Goal: Understand process/instructions: Learn about a topic

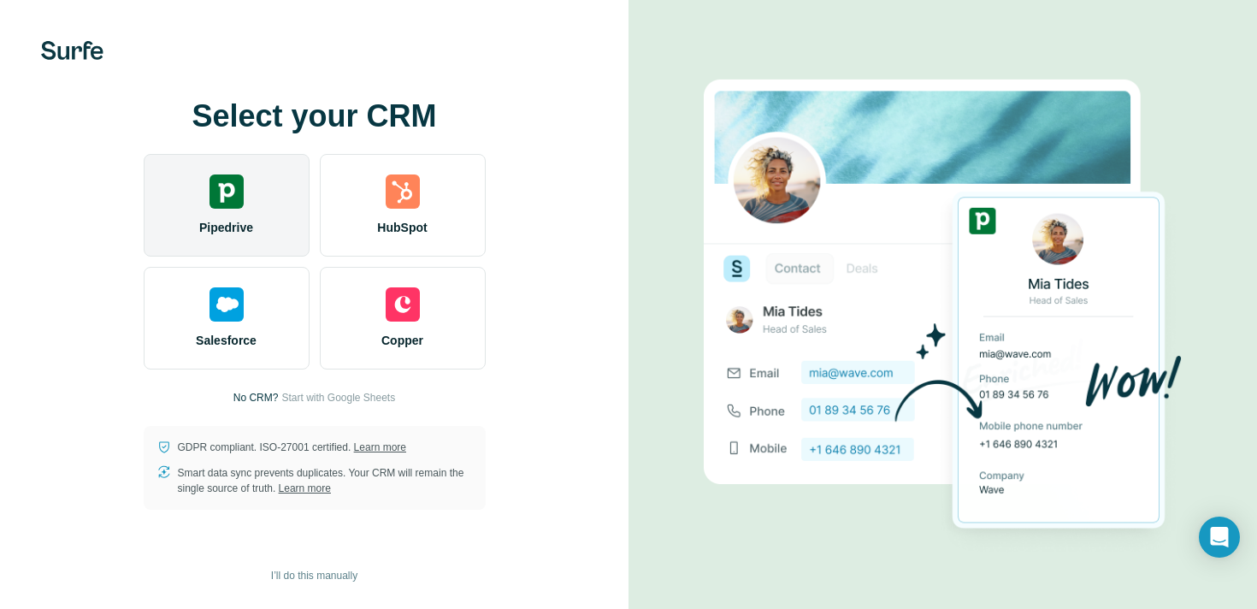
click at [254, 214] on div "Pipedrive" at bounding box center [227, 205] width 166 height 103
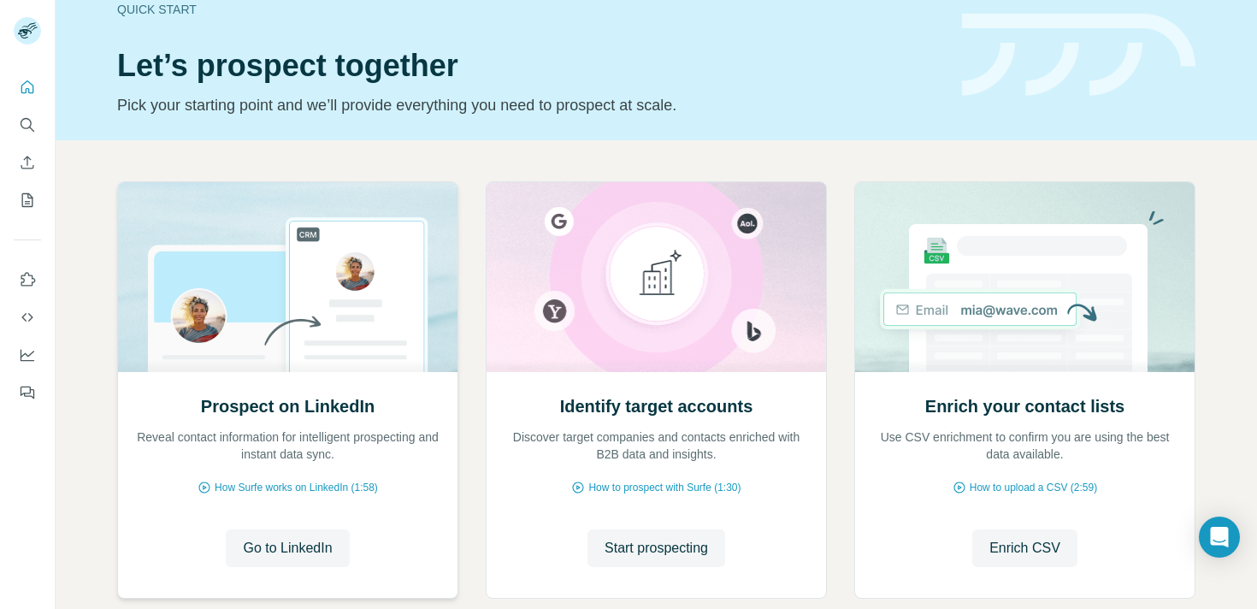
scroll to position [32, 0]
click at [304, 545] on span "Go to LinkedIn" at bounding box center [287, 547] width 89 height 21
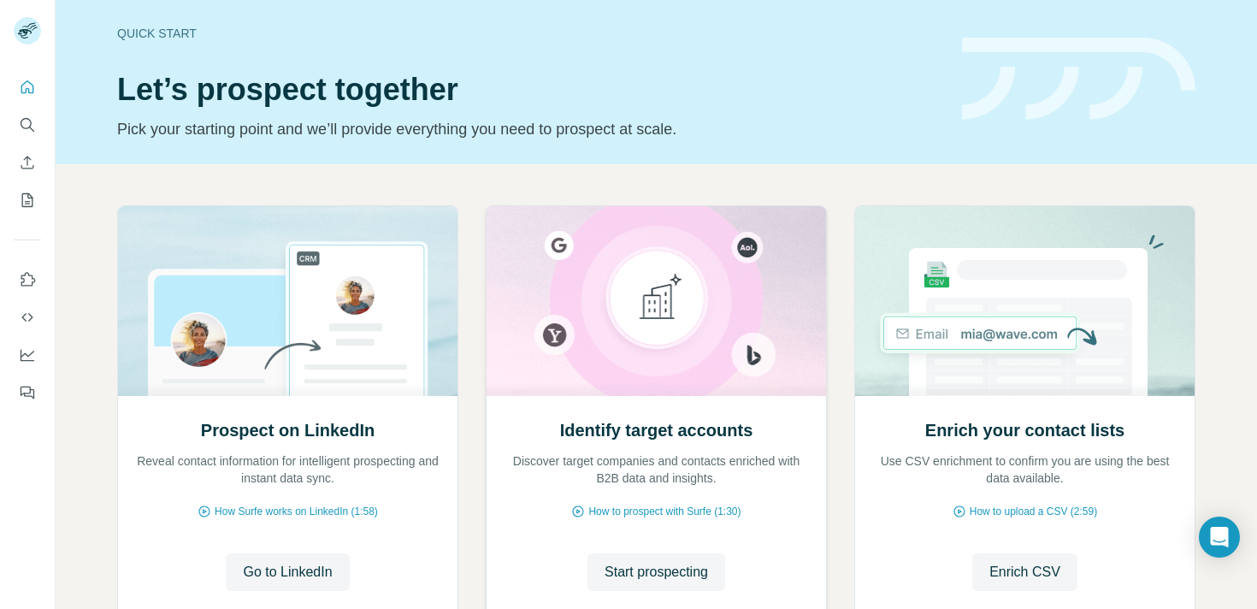
scroll to position [4, 0]
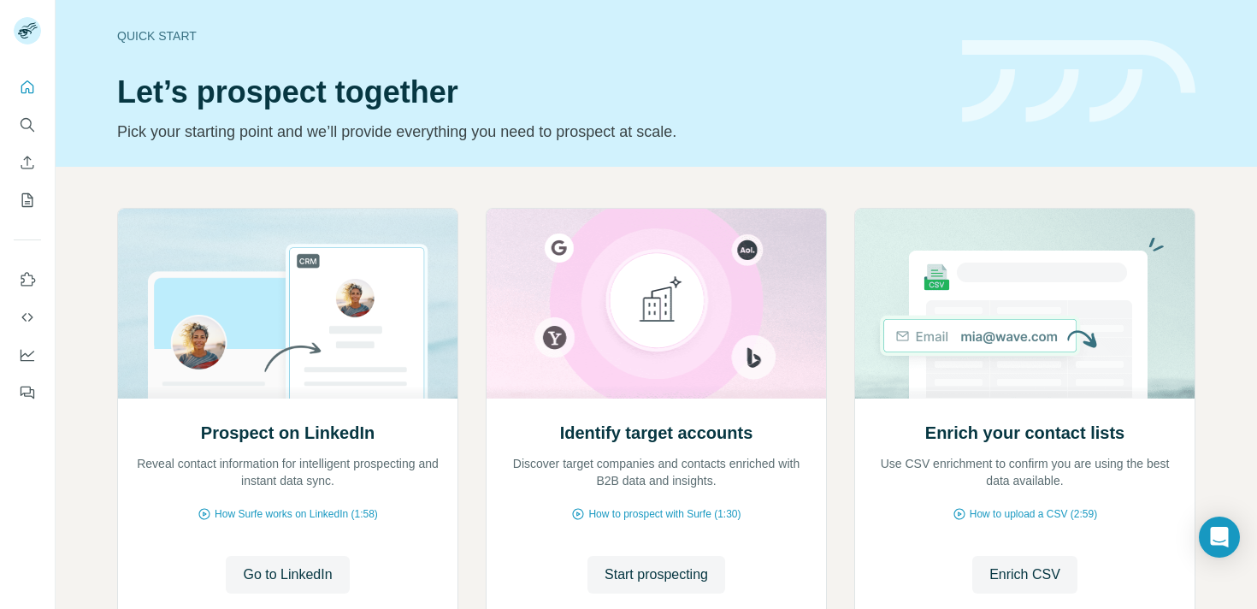
click at [1198, 84] on div "Quick start Let’s prospect together Pick your starting point and we’ll provide …" at bounding box center [657, 81] width 1202 height 171
